Goal: Find specific page/section: Find specific page/section

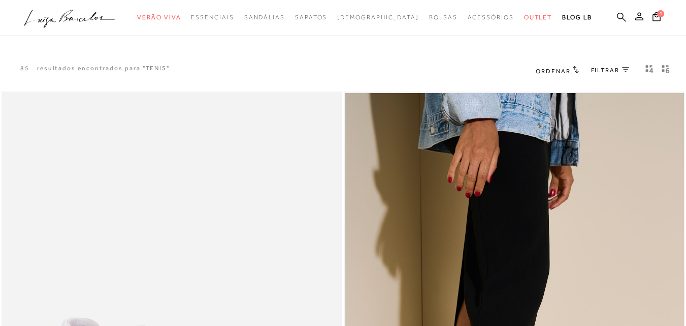
click at [617, 14] on icon at bounding box center [621, 17] width 9 height 10
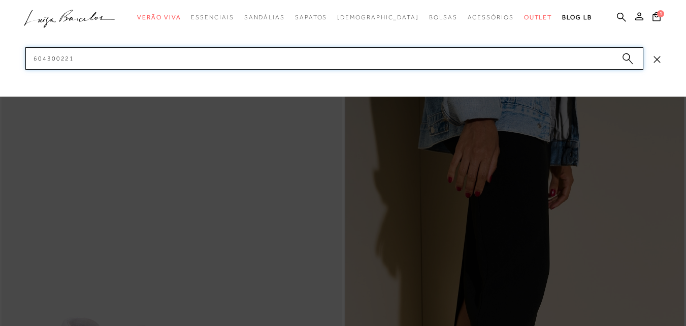
drag, startPoint x: 393, startPoint y: 55, endPoint x: 57, endPoint y: 59, distance: 335.4
click at [57, 59] on input "604300221" at bounding box center [334, 58] width 618 height 22
click at [80, 58] on input "221604300" at bounding box center [334, 58] width 618 height 22
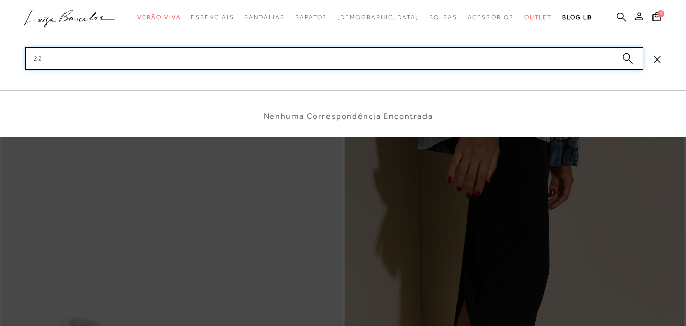
type input "2"
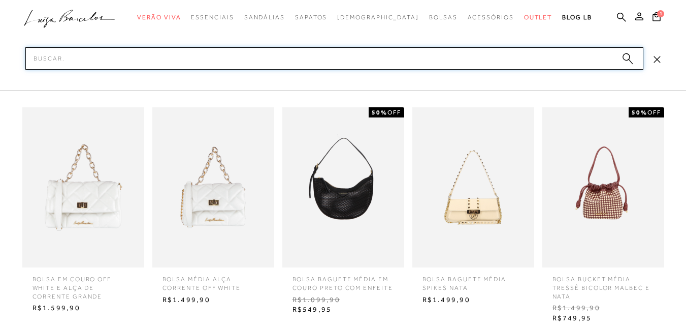
paste input "13010112-3"
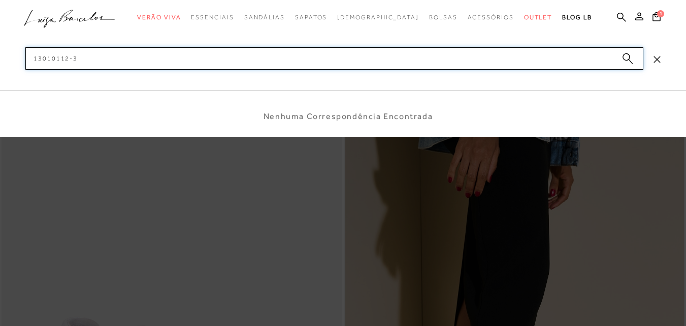
click at [70, 58] on input "13010112-3" at bounding box center [334, 58] width 618 height 22
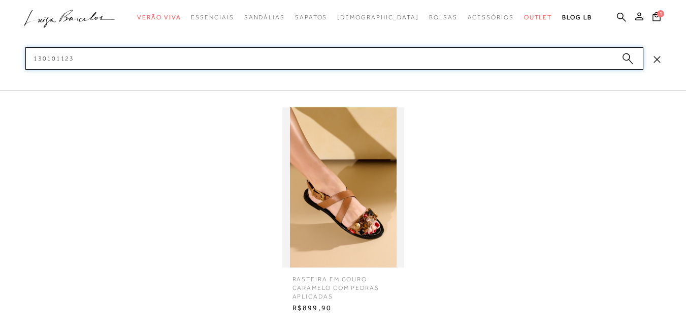
type input "130101123"
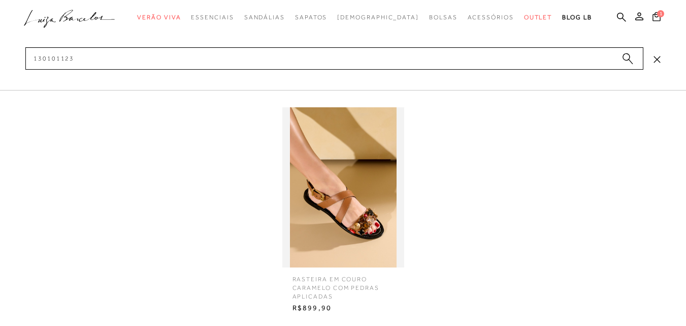
click at [113, 47] on div at bounding box center [343, 48] width 686 height 97
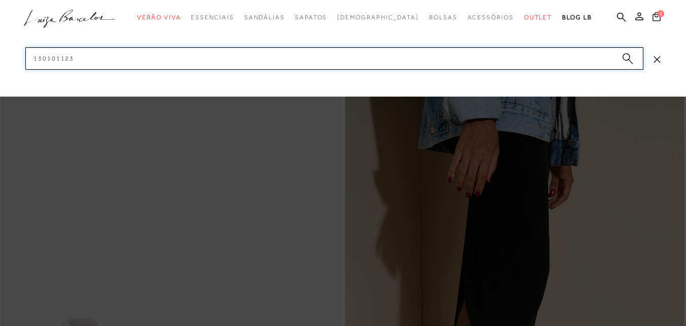
click at [94, 67] on input "130101123" at bounding box center [334, 58] width 618 height 22
